Goal: Navigation & Orientation: Find specific page/section

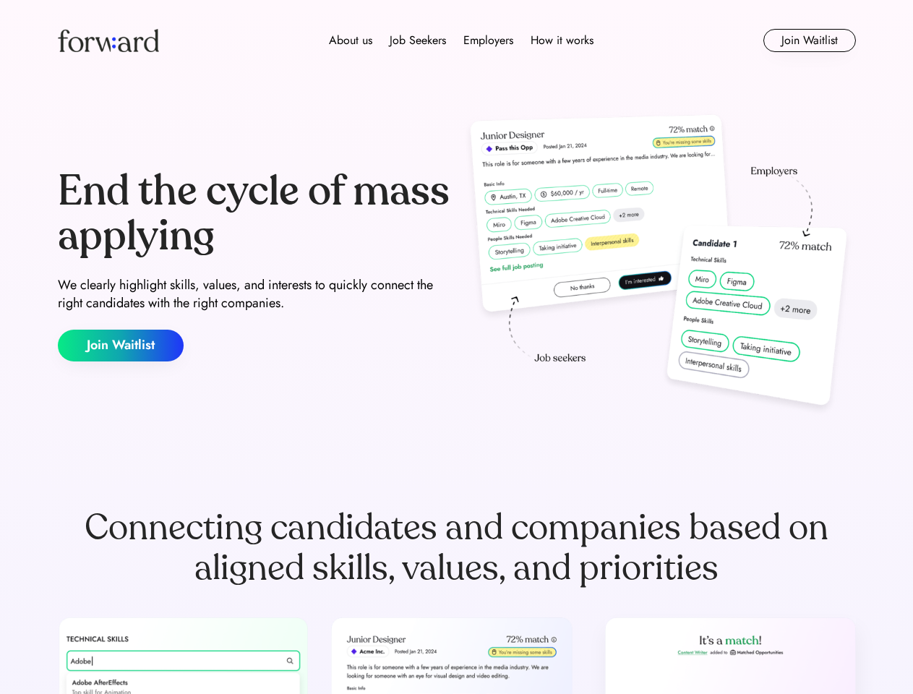
click at [456, 347] on div "End the cycle of mass applying We clearly highlight skills, values, and interes…" at bounding box center [457, 265] width 798 height 311
click at [457, 40] on div "About us Job Seekers Employers How it works" at bounding box center [460, 40] width 569 height 17
click at [108, 40] on img at bounding box center [108, 40] width 101 height 23
click at [461, 40] on div "About us Job Seekers Employers How it works" at bounding box center [460, 40] width 569 height 17
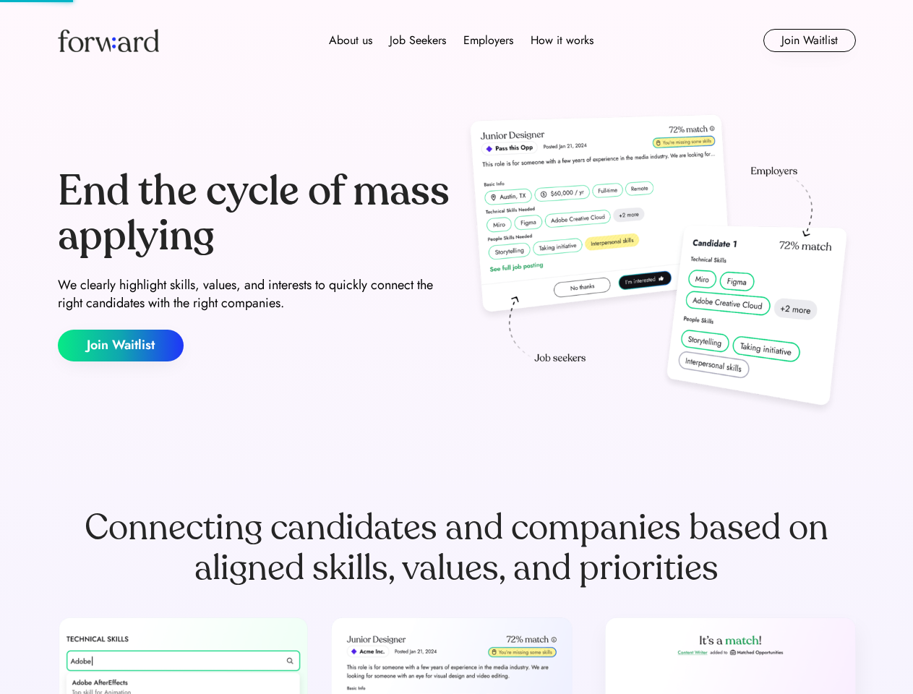
click at [350, 40] on div "About us" at bounding box center [350, 40] width 43 height 17
click at [418, 40] on div "Job Seekers" at bounding box center [417, 40] width 56 height 17
click at [488, 40] on div "Employers" at bounding box center [488, 40] width 50 height 17
click at [561, 40] on div "How it works" at bounding box center [561, 40] width 63 height 17
click at [809, 40] on button "Join Waitlist" at bounding box center [809, 40] width 92 height 23
